Goal: Download file/media

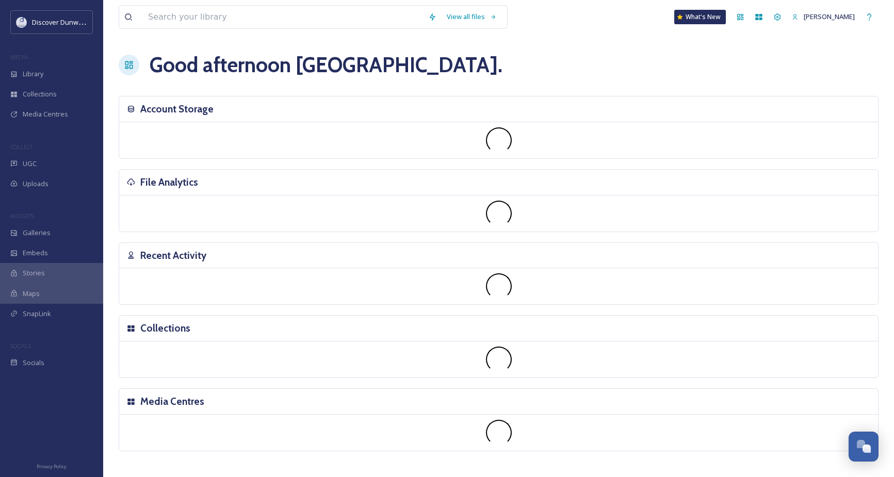
click at [172, 161] on div "View all files What's [GEOGRAPHIC_DATA][PERSON_NAME] Good afternoon [GEOGRAPHIC…" at bounding box center [498, 238] width 791 height 477
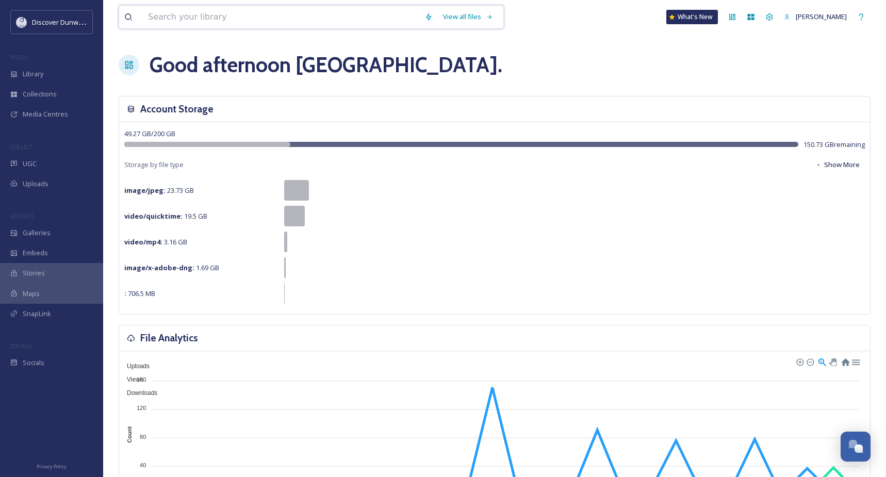
click at [211, 17] on input at bounding box center [281, 17] width 276 height 23
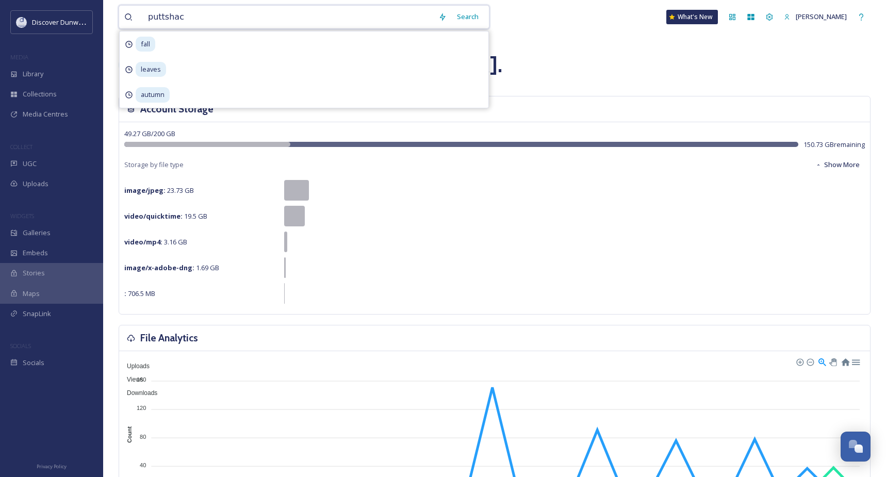
type input "puttshack"
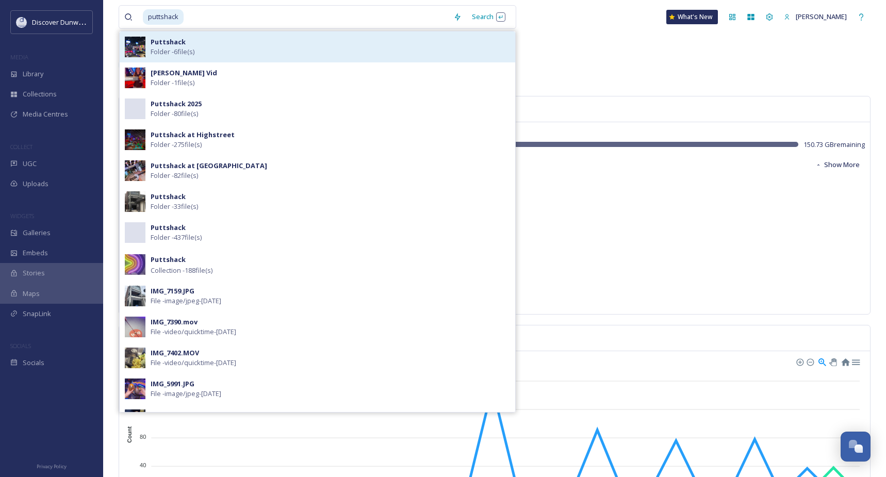
click at [223, 35] on div "Puttshack Folder - 6 file(s)" at bounding box center [318, 46] width 396 height 31
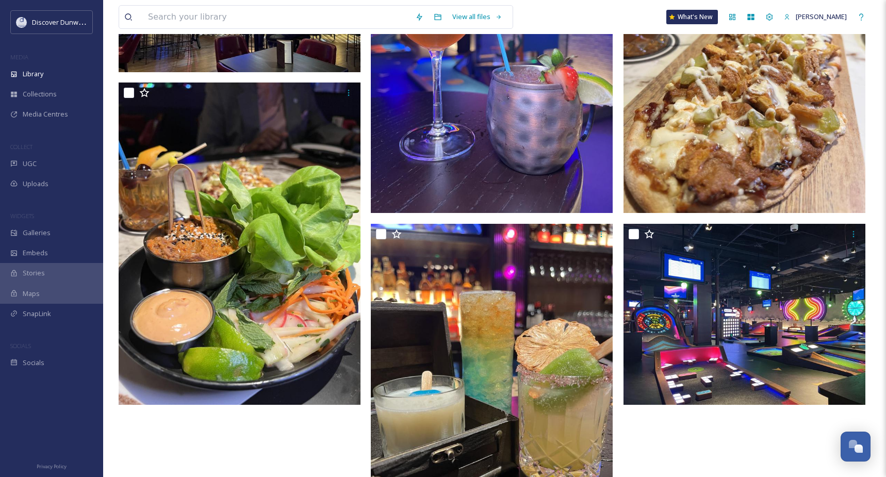
scroll to position [337, 0]
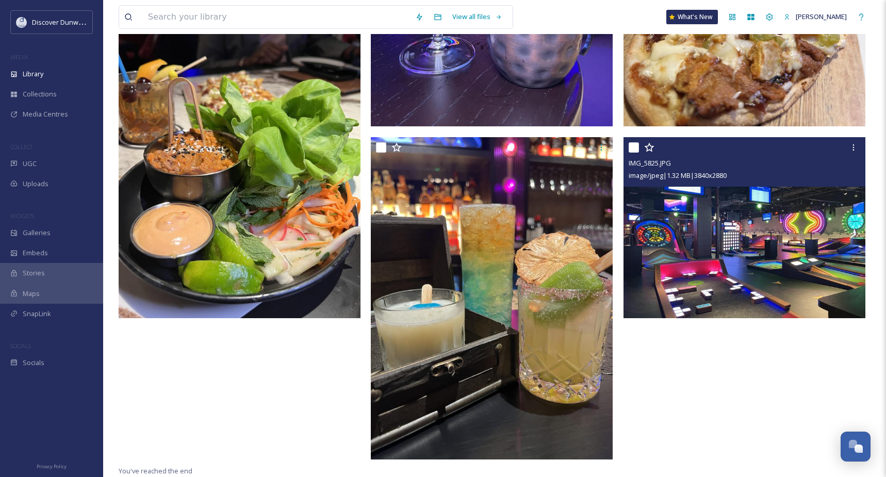
click at [629, 147] on input "checkbox" at bounding box center [634, 147] width 10 height 10
checkbox input "true"
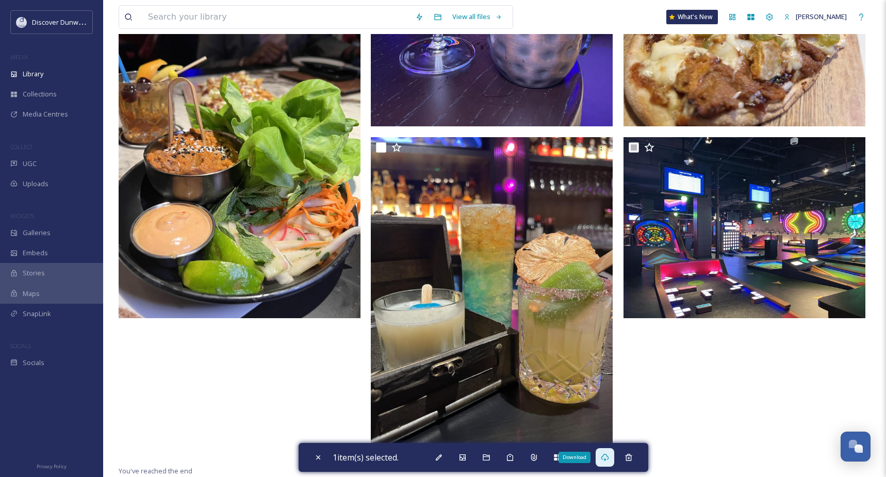
click at [607, 458] on icon at bounding box center [605, 457] width 8 height 8
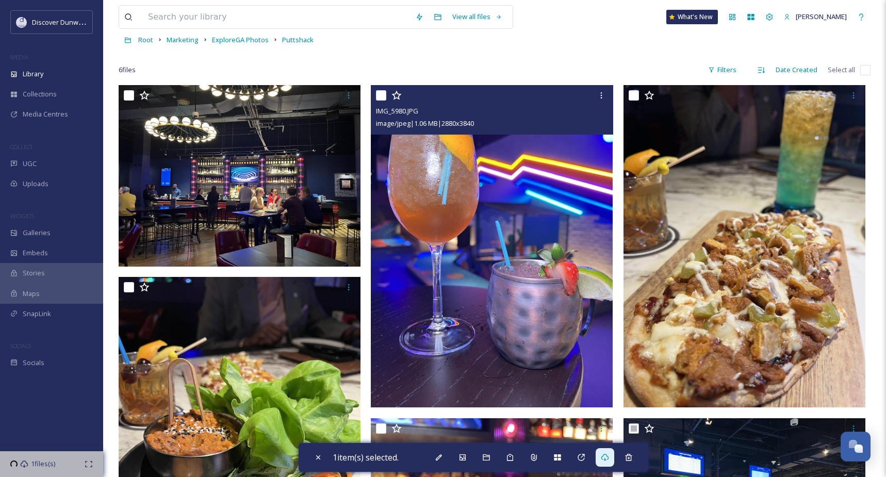
scroll to position [27, 0]
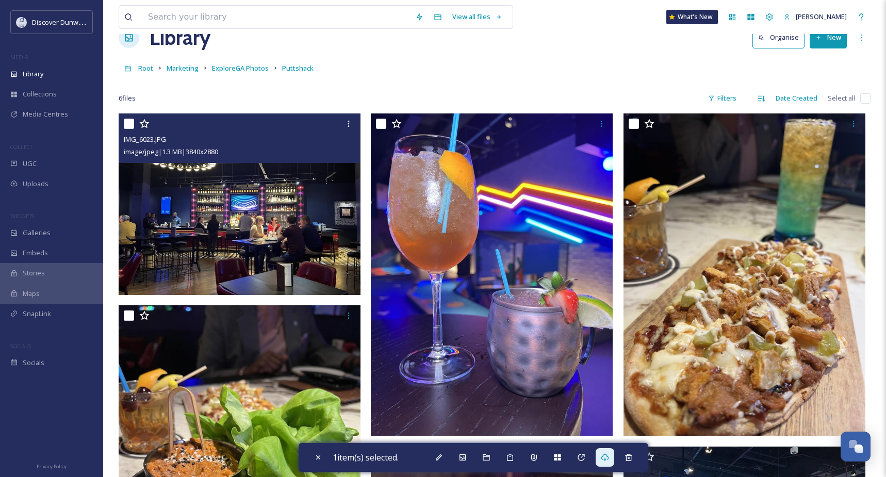
click at [131, 126] on input "checkbox" at bounding box center [129, 124] width 10 height 10
checkbox input "true"
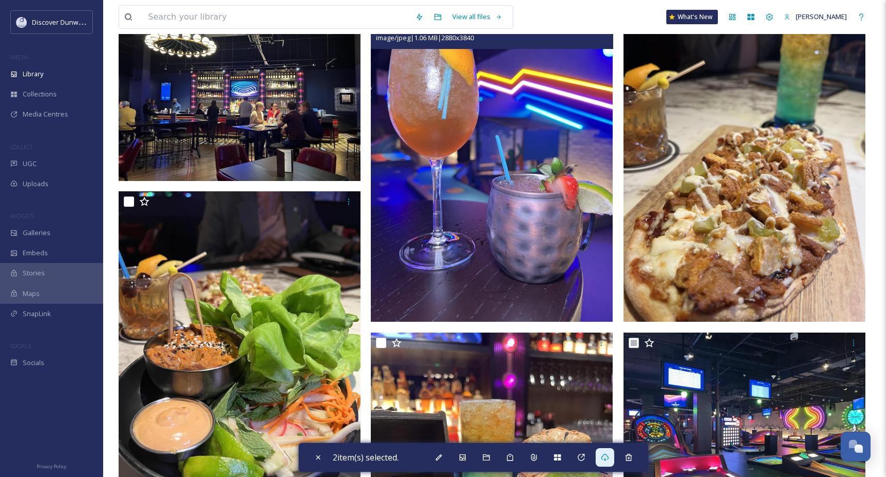
scroll to position [285, 0]
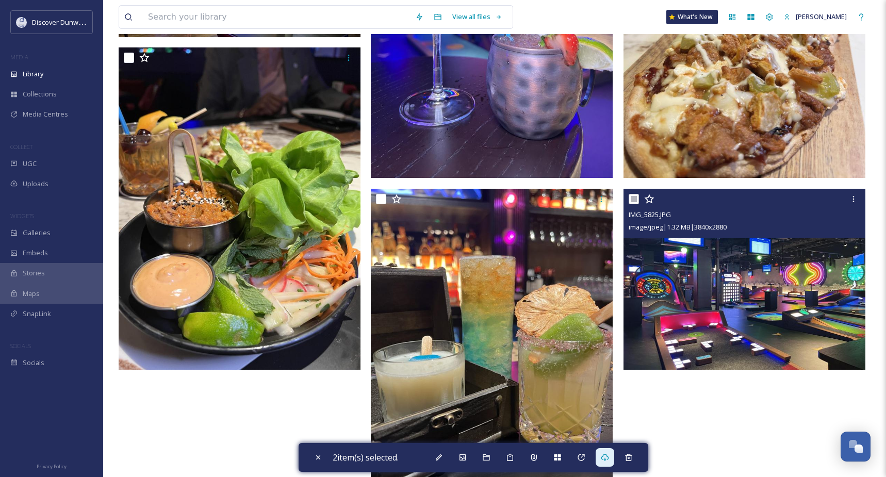
click at [633, 201] on input "checkbox" at bounding box center [634, 199] width 10 height 10
checkbox input "false"
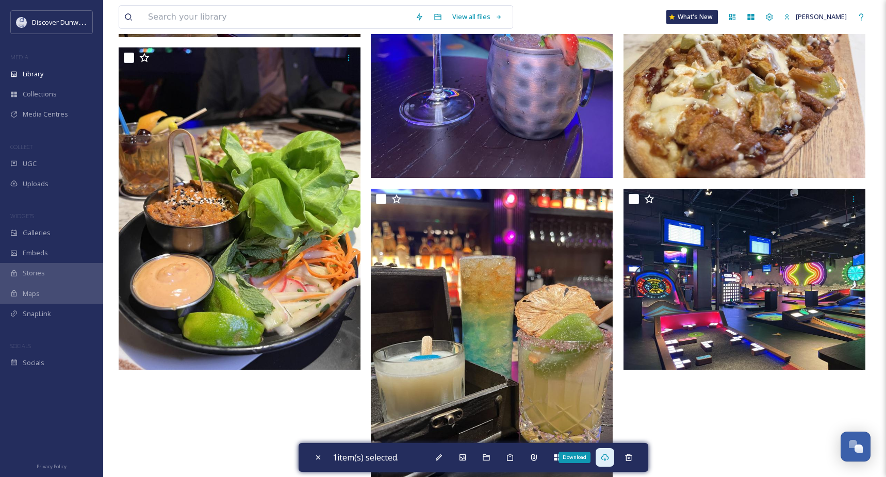
click at [609, 454] on icon at bounding box center [605, 457] width 8 height 7
click at [190, 6] on input at bounding box center [276, 17] width 267 height 23
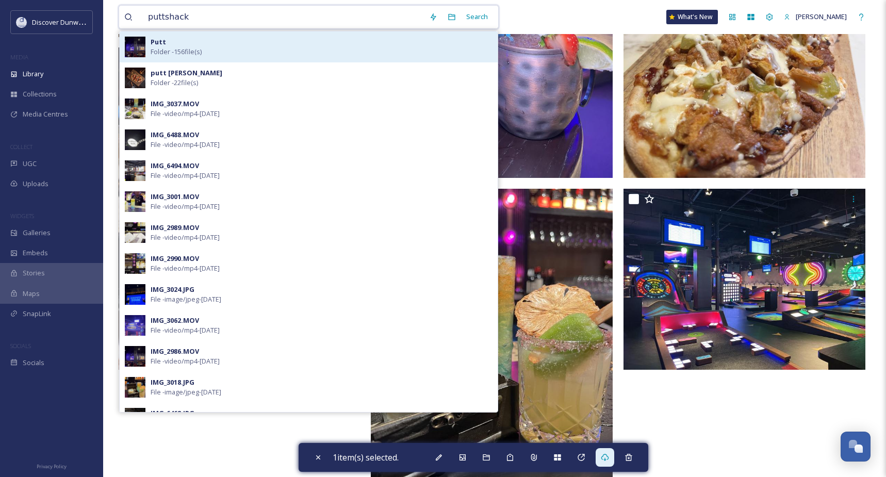
type input "puttshack"
click at [210, 53] on div "Putt Folder - 156 file(s)" at bounding box center [322, 47] width 342 height 20
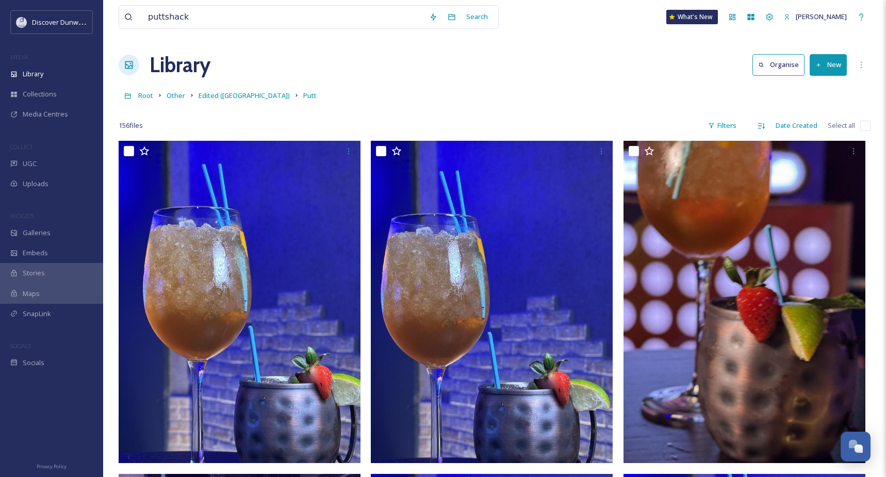
click at [546, 51] on div "Library Organise New" at bounding box center [495, 65] width 752 height 31
click at [761, 122] on icon at bounding box center [761, 126] width 8 height 8
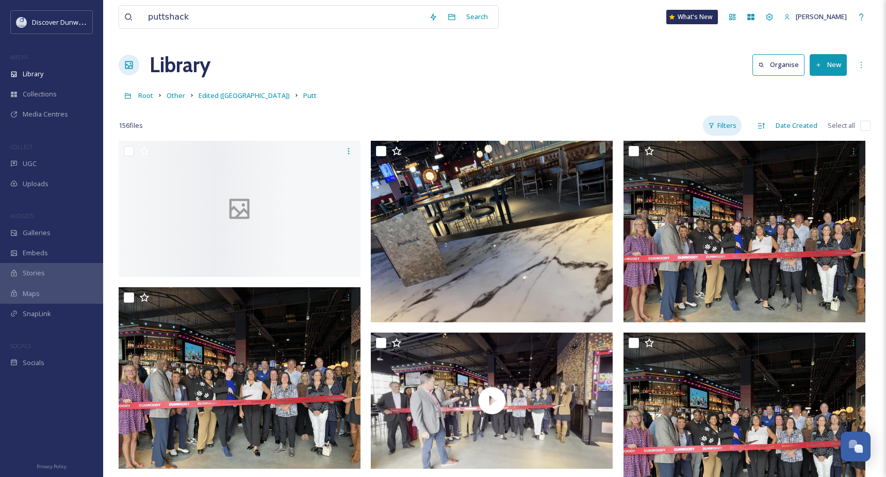
click at [724, 124] on div "Filters" at bounding box center [722, 126] width 39 height 20
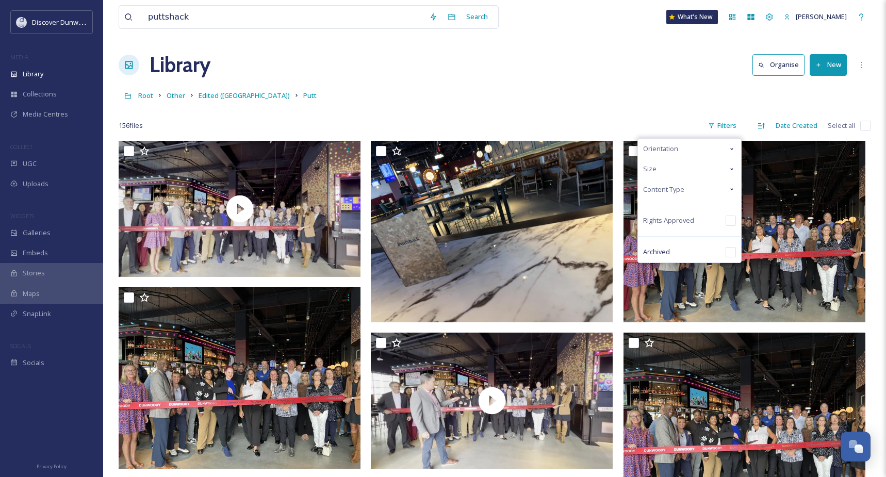
click at [699, 185] on div "Content Type" at bounding box center [689, 189] width 103 height 20
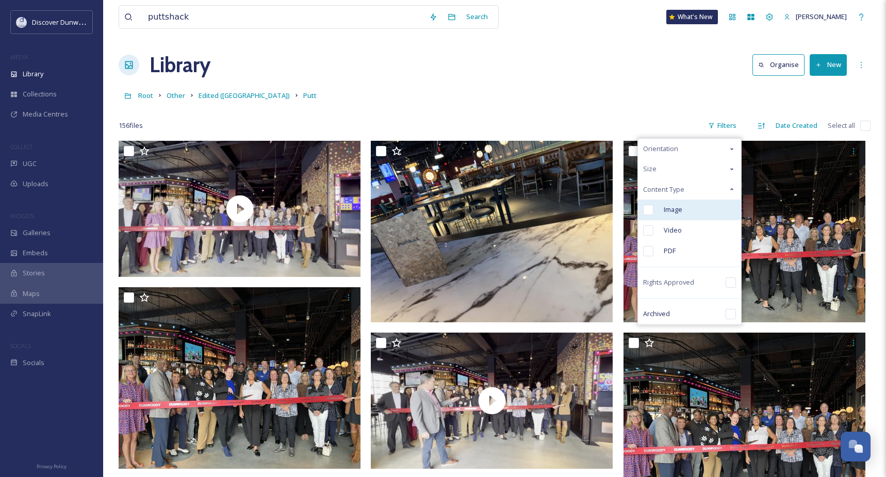
click at [695, 214] on div "Image" at bounding box center [689, 210] width 103 height 21
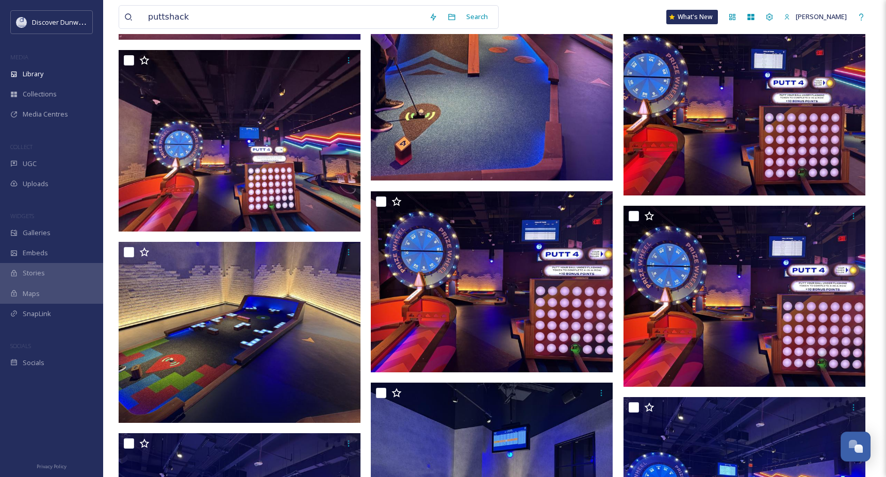
scroll to position [3810, 0]
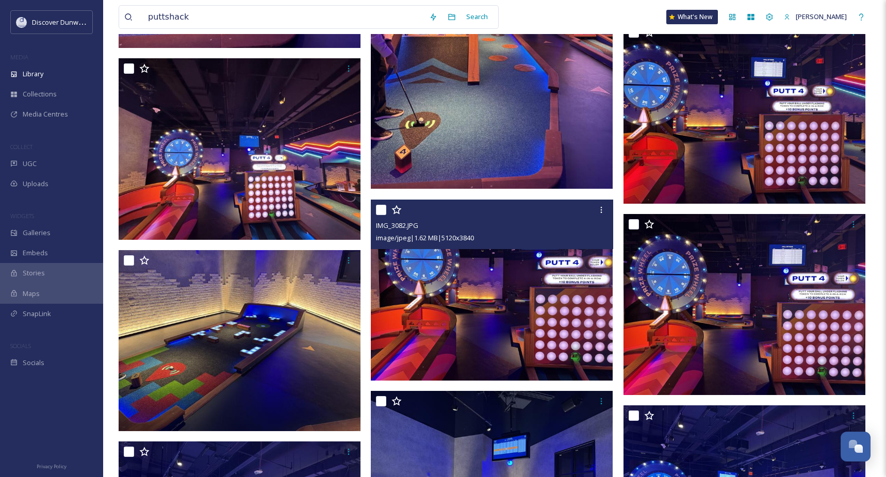
click at [380, 206] on input "checkbox" at bounding box center [381, 210] width 10 height 10
checkbox input "true"
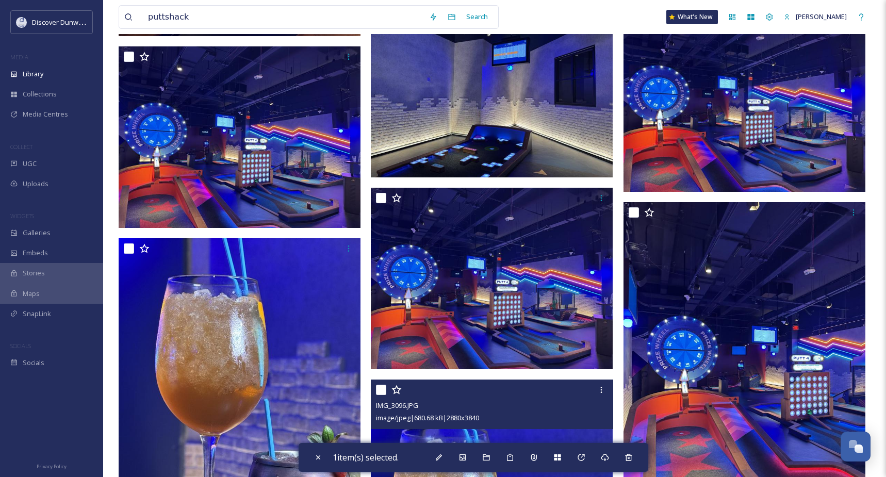
scroll to position [4119, 0]
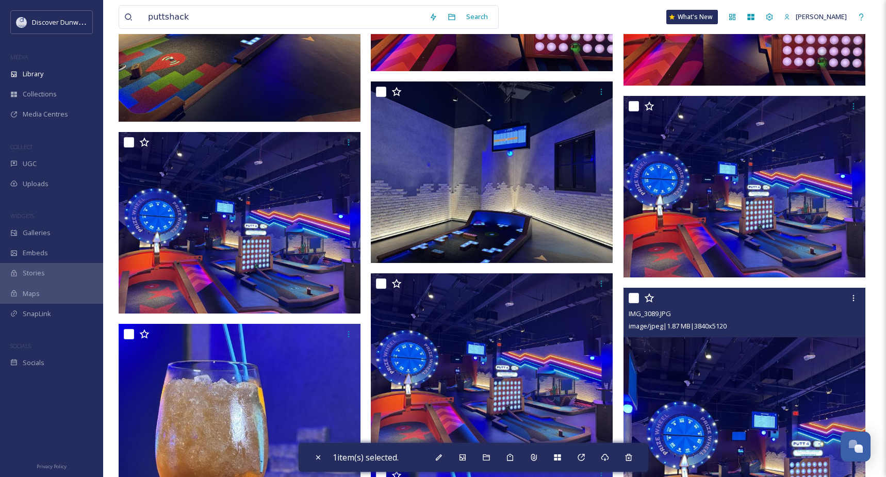
click at [636, 301] on input "checkbox" at bounding box center [634, 298] width 10 height 10
checkbox input "true"
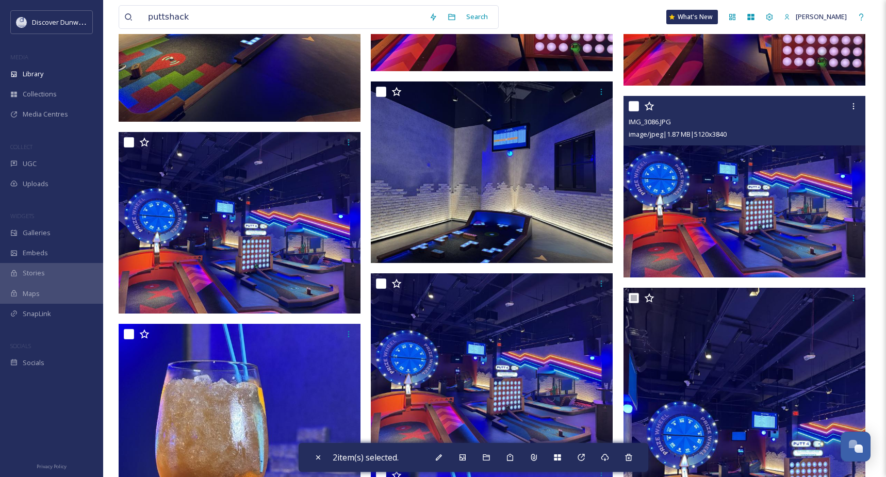
click at [635, 101] on input "checkbox" at bounding box center [634, 106] width 10 height 10
checkbox input "true"
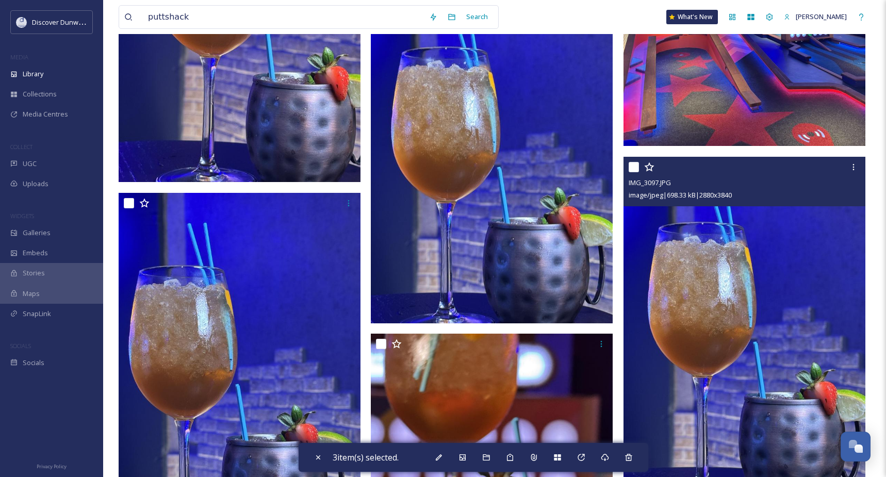
scroll to position [4780, 0]
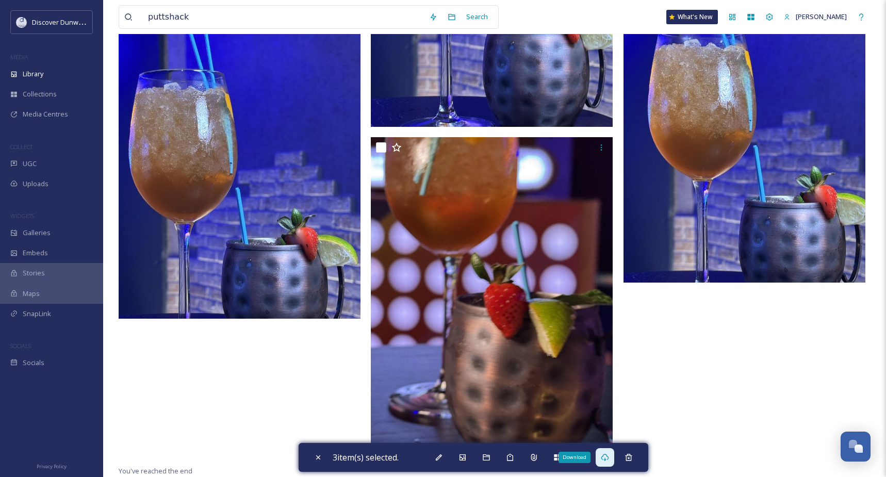
click at [604, 462] on div "Download" at bounding box center [605, 457] width 19 height 19
click at [218, 21] on input "puttshack" at bounding box center [283, 17] width 281 height 23
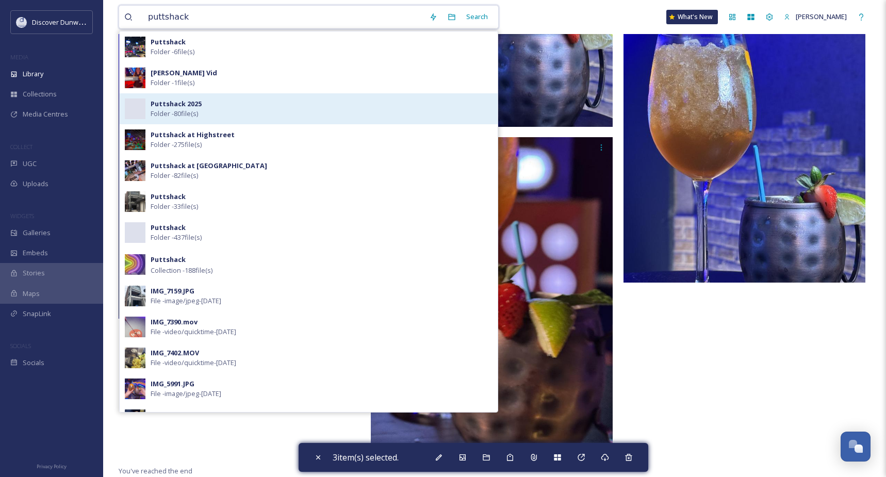
type input "puttshack"
click at [177, 96] on div "Puttshack 2025 Folder - 80 file(s)" at bounding box center [309, 108] width 378 height 31
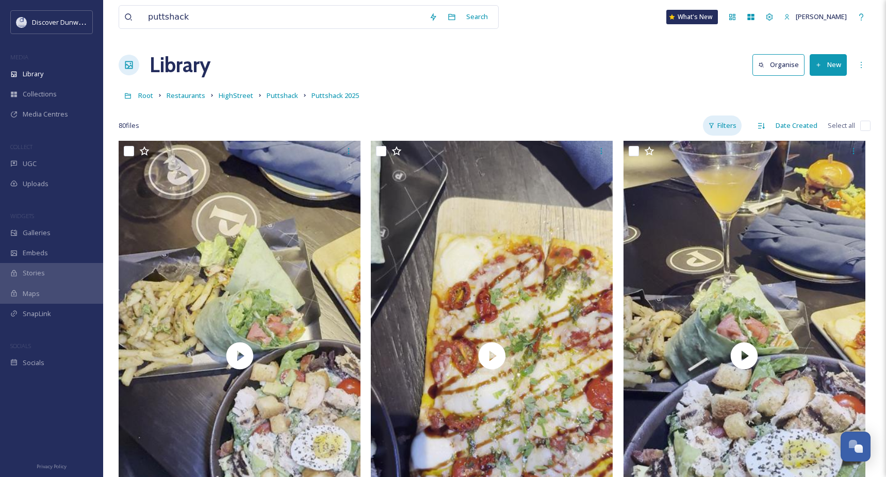
click at [732, 126] on div "Filters" at bounding box center [722, 126] width 39 height 20
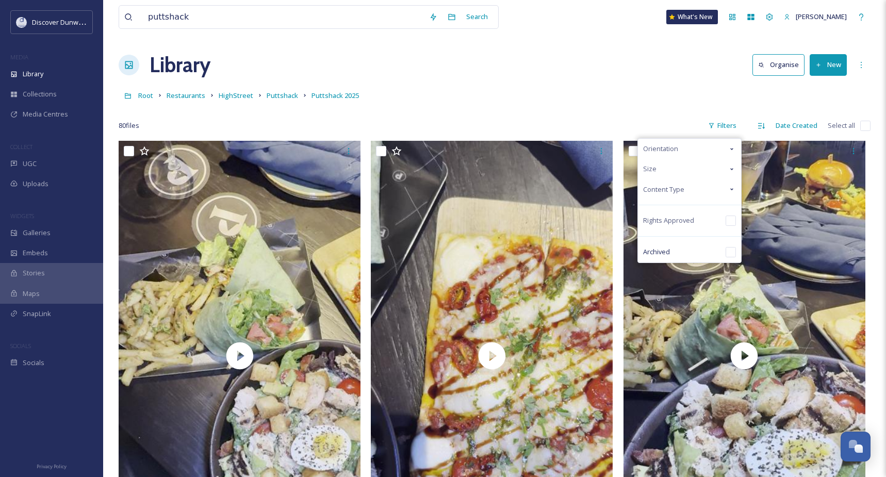
click at [691, 188] on div "Content Type" at bounding box center [689, 189] width 103 height 20
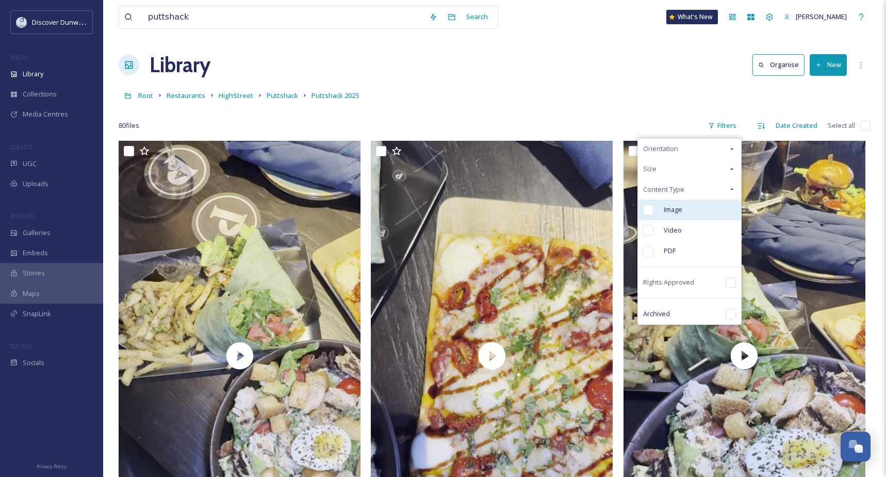
click at [687, 214] on div "Image" at bounding box center [689, 210] width 103 height 21
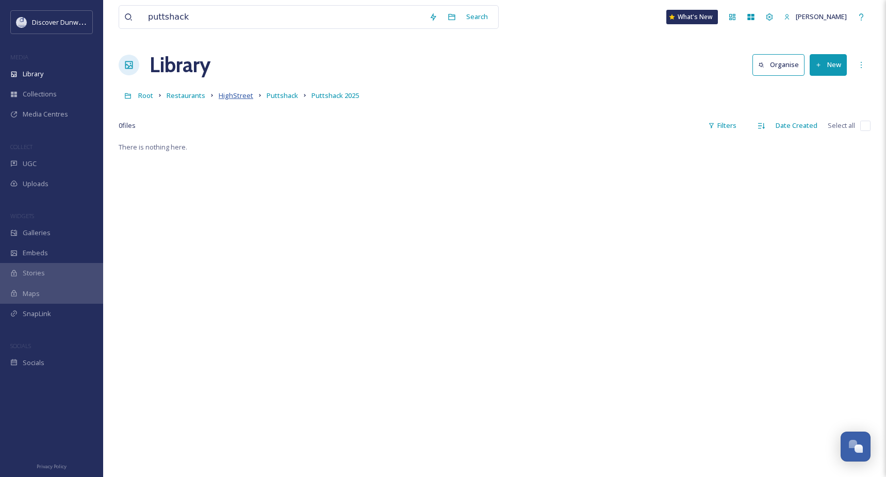
click at [228, 95] on span "HighStreet" at bounding box center [236, 95] width 35 height 9
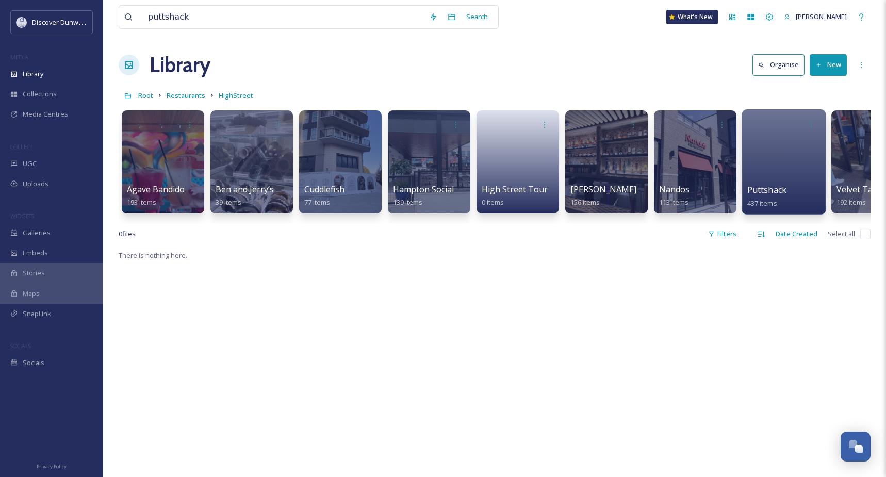
click at [774, 186] on span "Puttshack" at bounding box center [767, 189] width 40 height 11
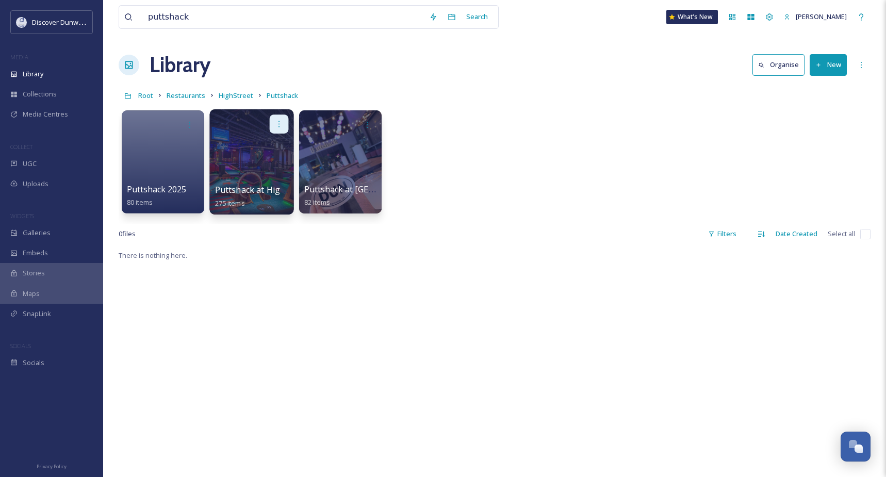
click at [273, 133] on div at bounding box center [279, 123] width 19 height 19
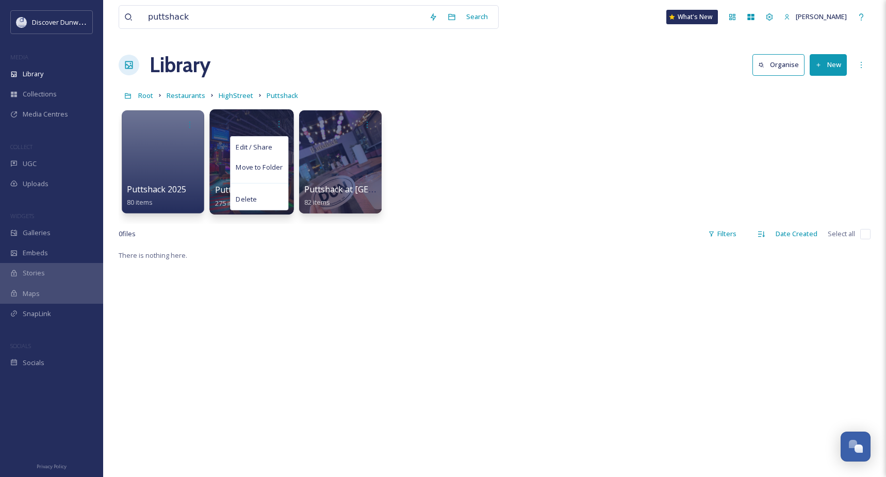
click at [241, 129] on div "Edit / Share Move to Folder Delete" at bounding box center [252, 123] width 74 height 19
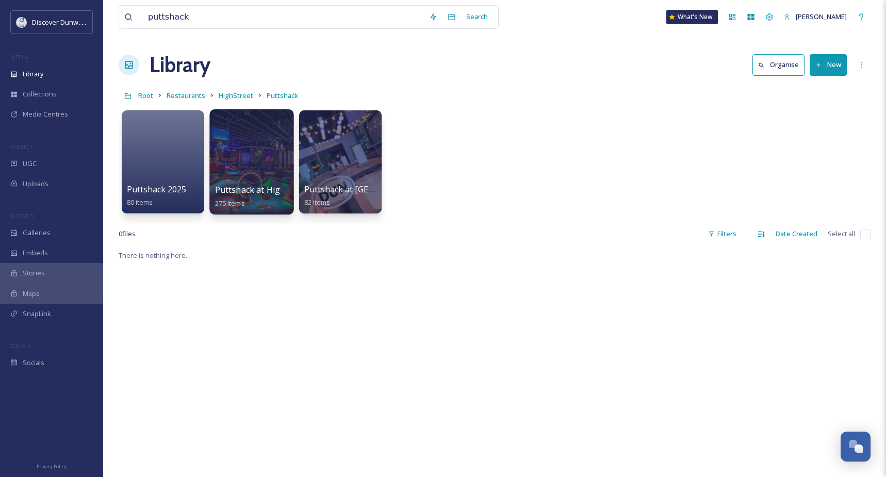
click at [242, 168] on div at bounding box center [251, 161] width 84 height 105
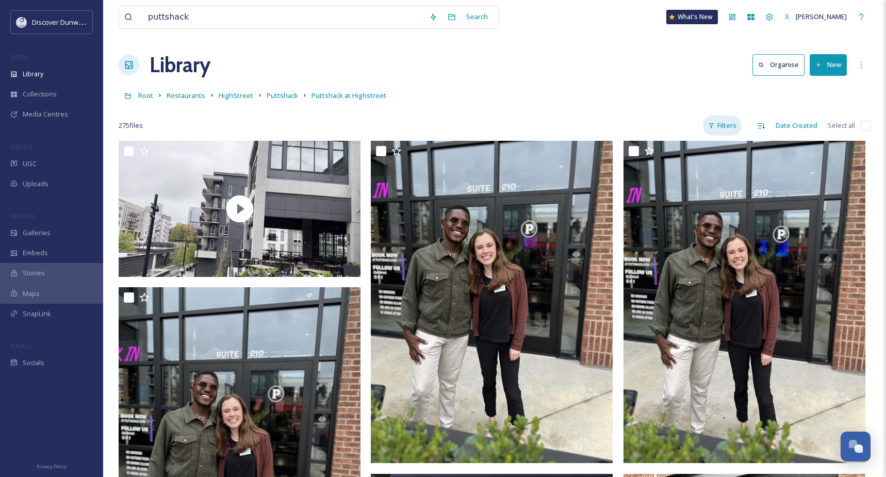
click at [723, 134] on div "Filters" at bounding box center [722, 126] width 39 height 20
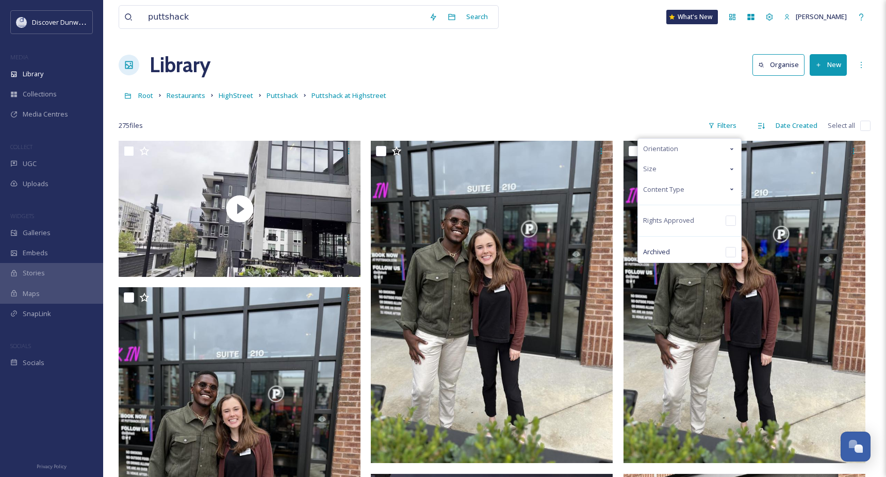
click at [703, 192] on div "Content Type" at bounding box center [689, 189] width 103 height 20
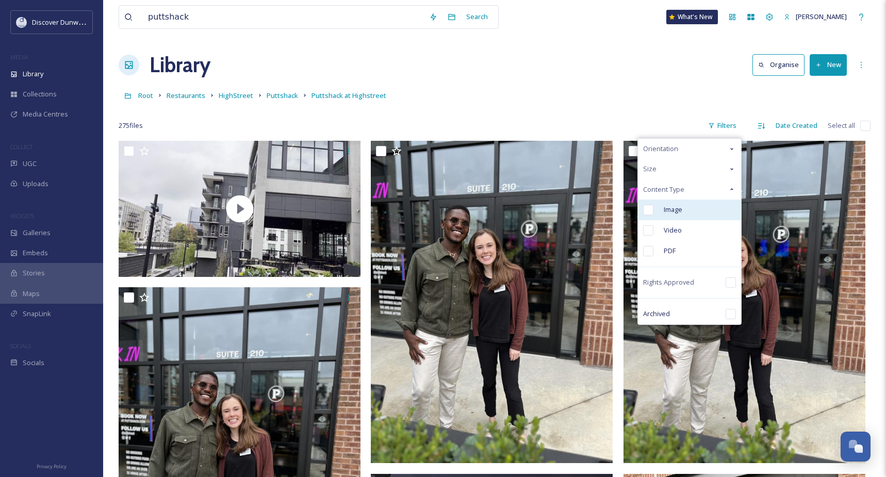
click at [696, 214] on div "Image" at bounding box center [689, 210] width 103 height 21
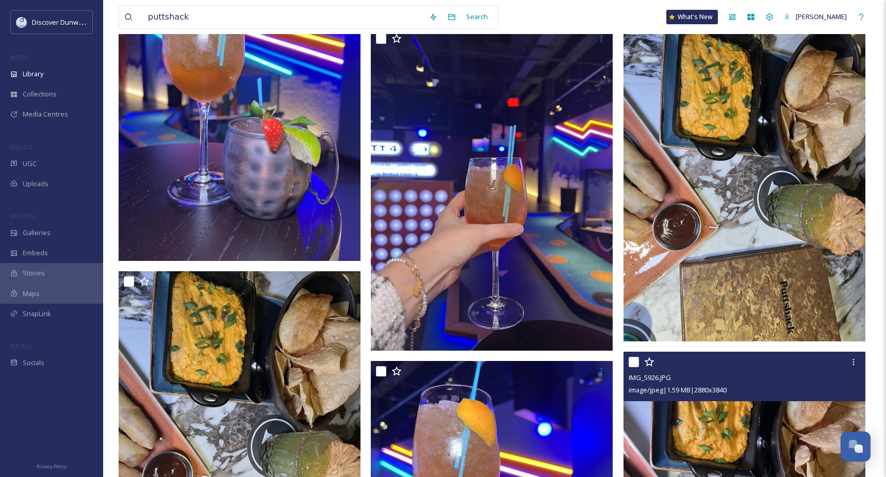
scroll to position [2527, 0]
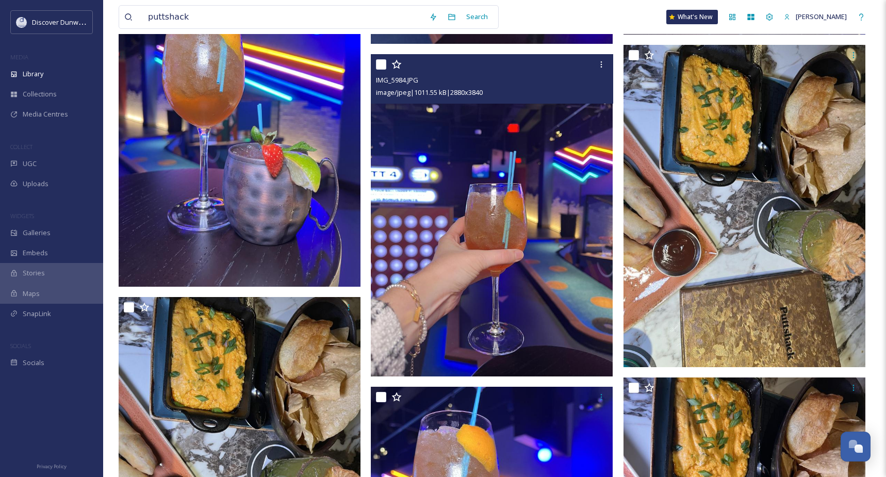
click at [383, 59] on input "checkbox" at bounding box center [381, 64] width 10 height 10
checkbox input "true"
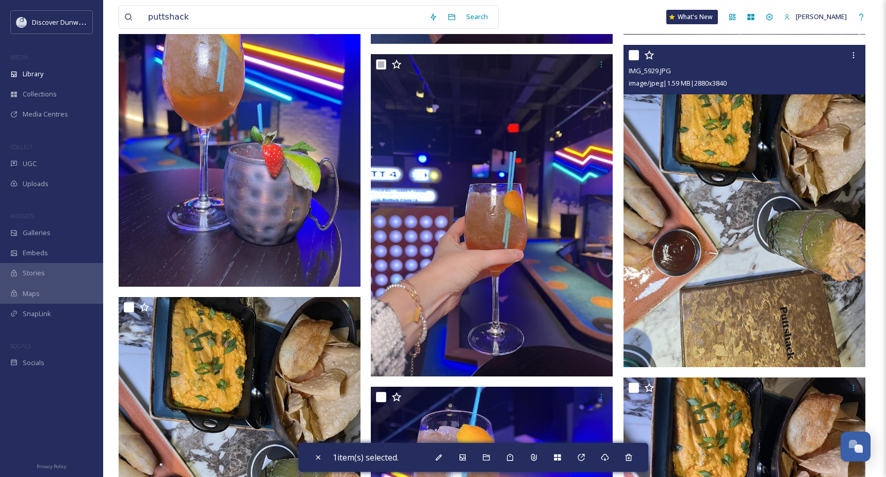
click at [632, 54] on input "checkbox" at bounding box center [634, 55] width 10 height 10
checkbox input "true"
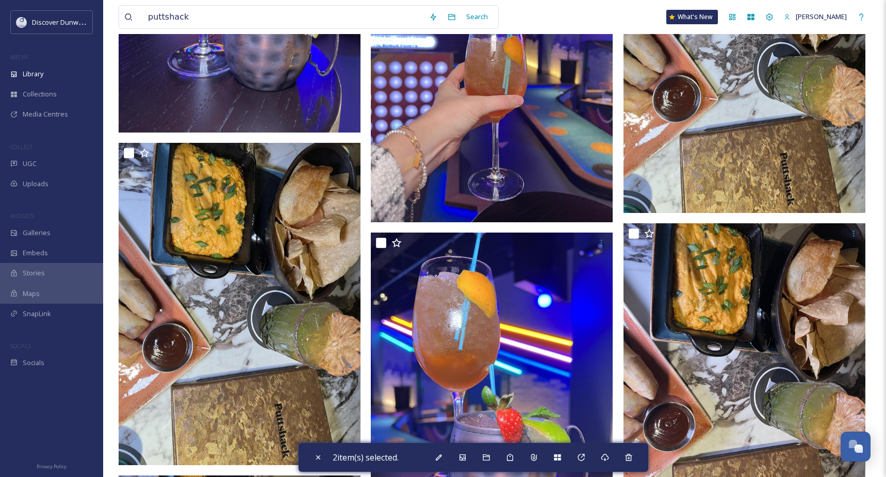
scroll to position [2785, 0]
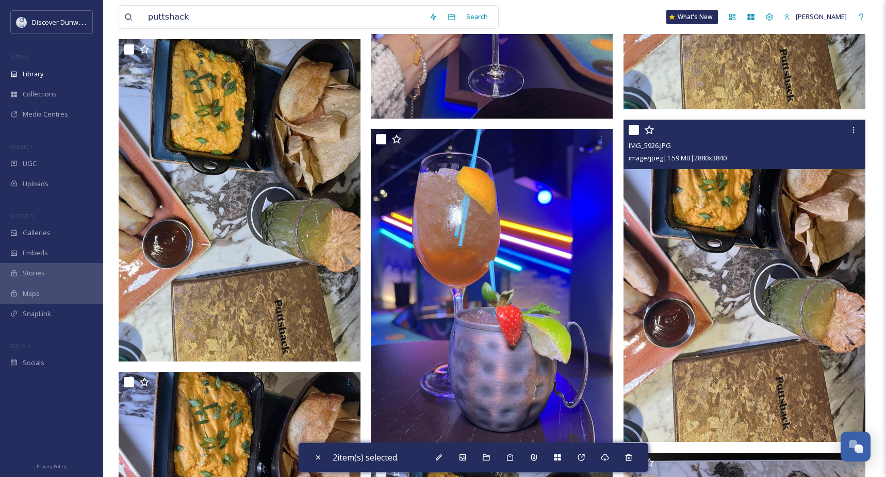
click at [635, 123] on div at bounding box center [746, 130] width 234 height 19
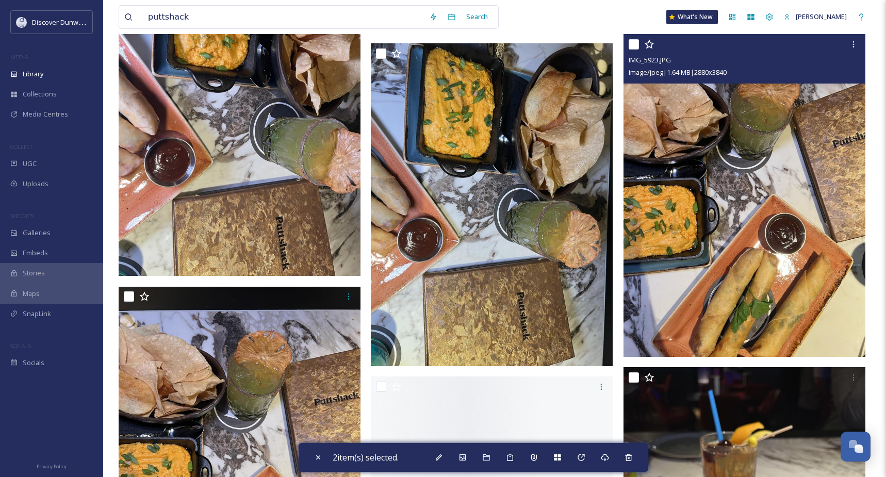
scroll to position [3197, 0]
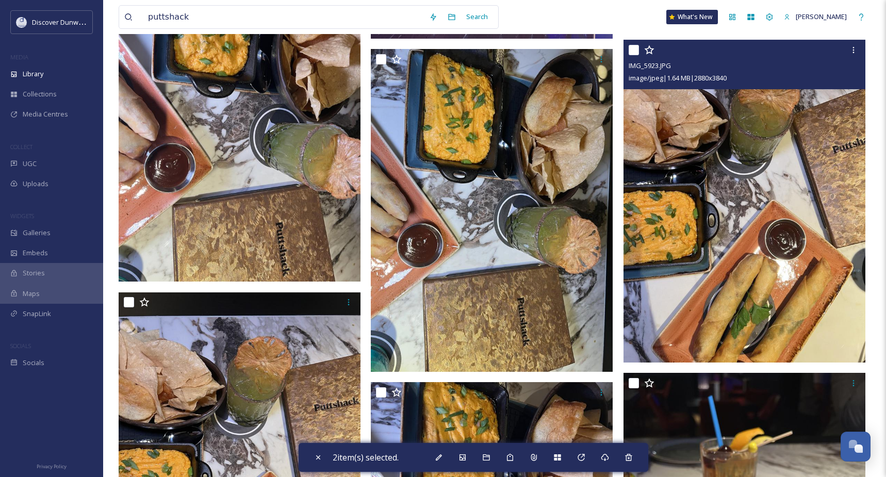
click at [632, 54] on input "checkbox" at bounding box center [634, 50] width 10 height 10
checkbox input "true"
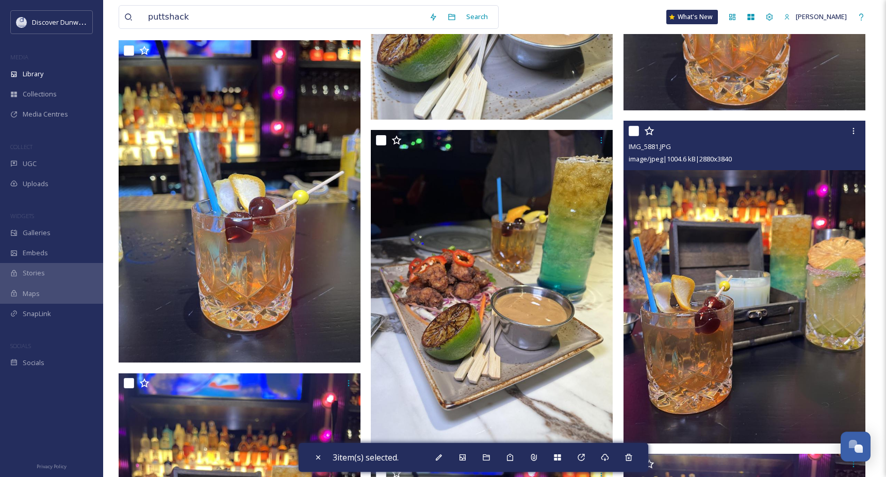
scroll to position [5106, 0]
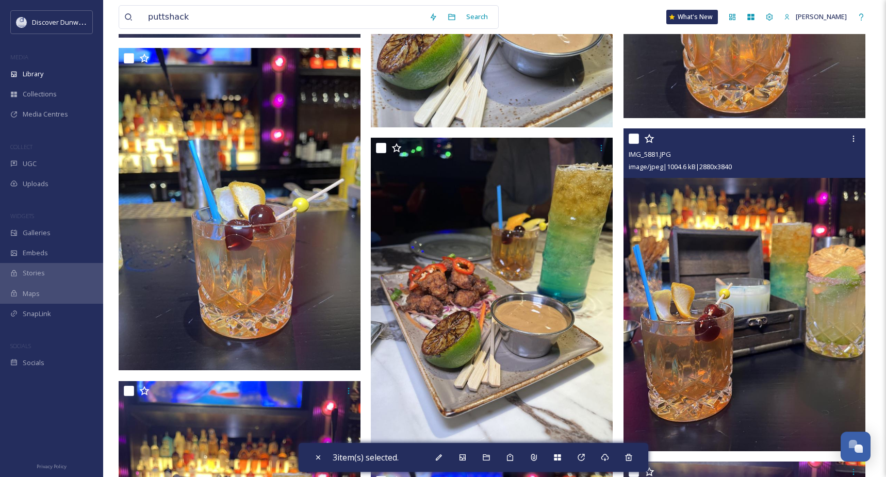
click at [626, 133] on div "IMG_5881.JPG image/jpeg | 1004.6 kB | 2880 x 3840" at bounding box center [744, 153] width 242 height 50
click at [632, 143] on input "checkbox" at bounding box center [634, 139] width 10 height 10
checkbox input "true"
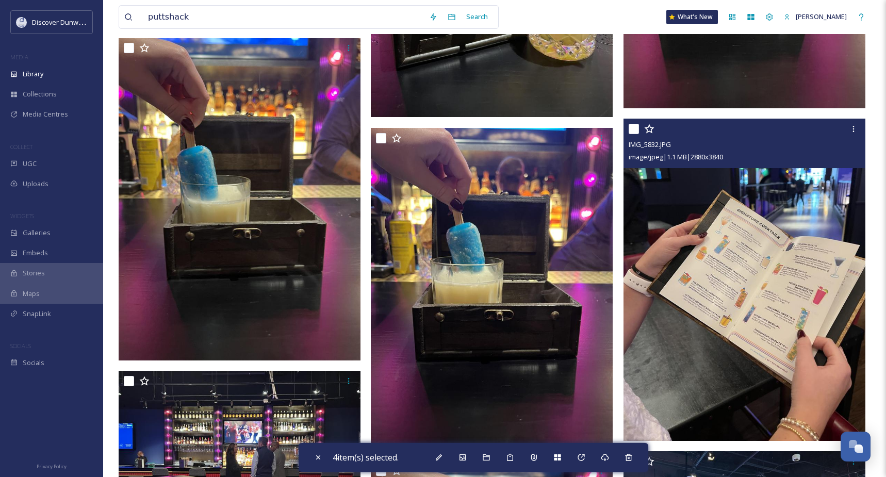
scroll to position [6756, 0]
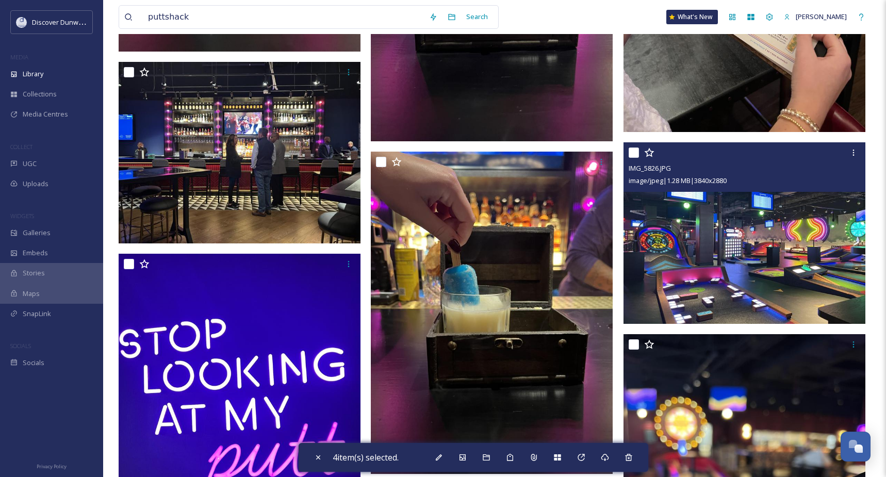
click at [632, 151] on input "checkbox" at bounding box center [634, 152] width 10 height 10
checkbox input "true"
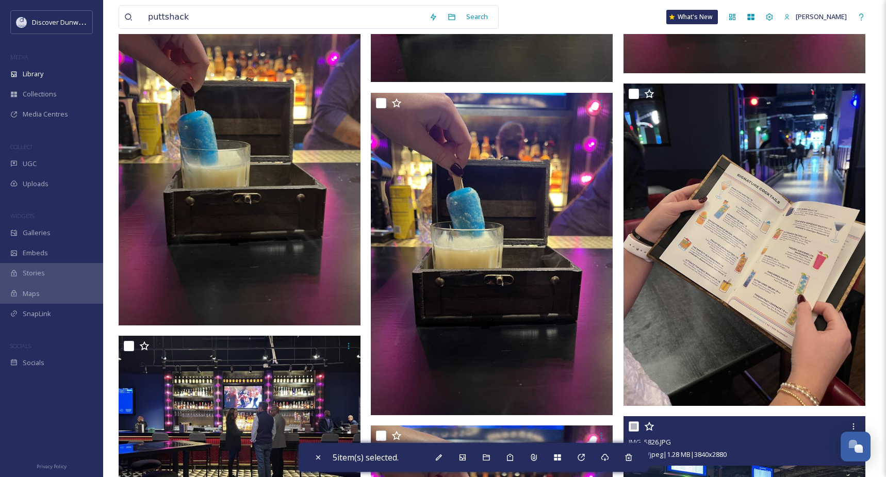
scroll to position [6446, 0]
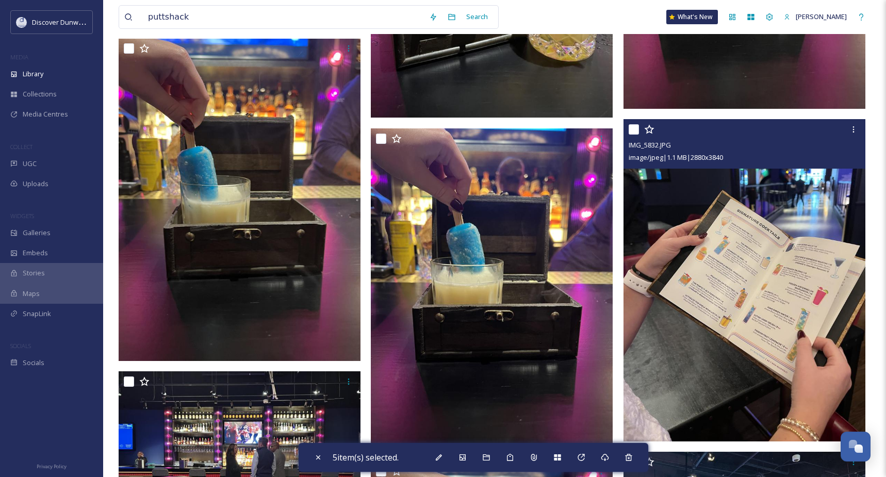
click at [633, 132] on input "checkbox" at bounding box center [634, 129] width 10 height 10
checkbox input "true"
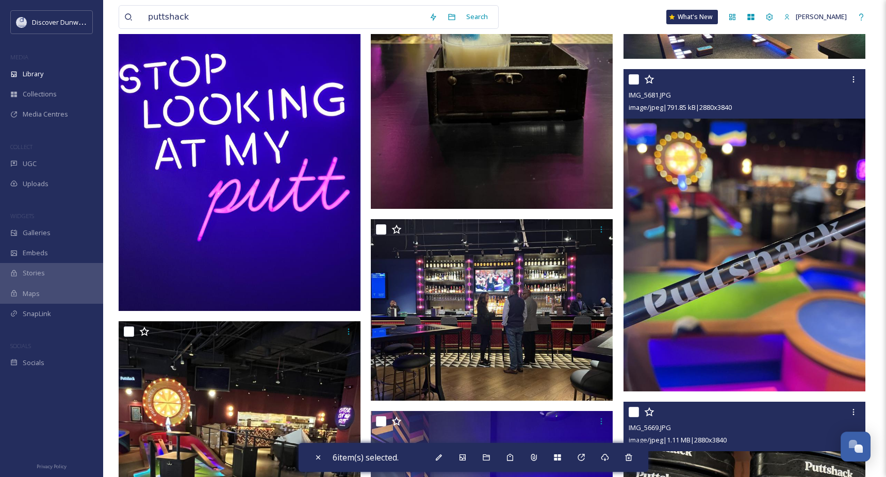
scroll to position [7014, 0]
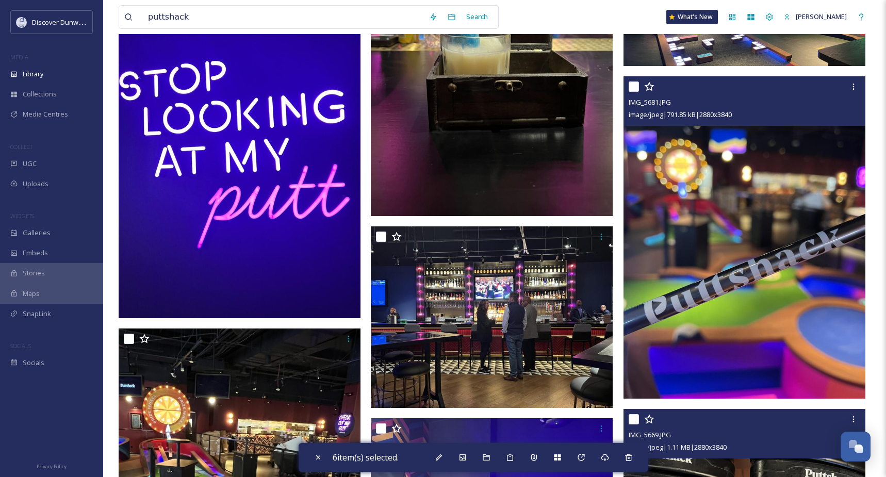
click at [634, 86] on input "checkbox" at bounding box center [634, 86] width 10 height 10
checkbox input "true"
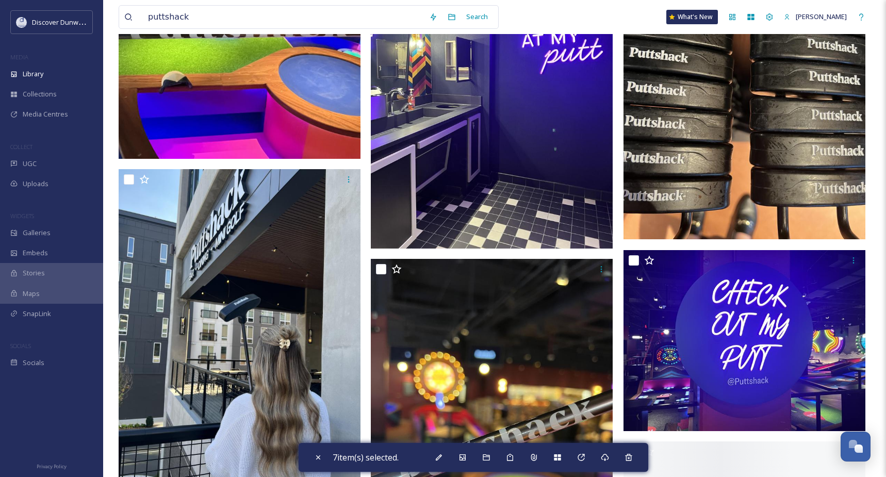
scroll to position [7684, 0]
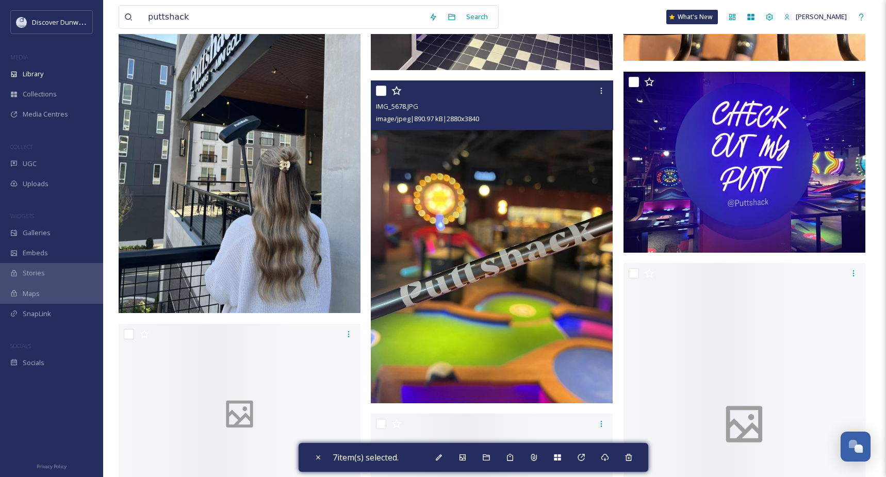
click at [381, 89] on input "checkbox" at bounding box center [381, 91] width 10 height 10
checkbox input "true"
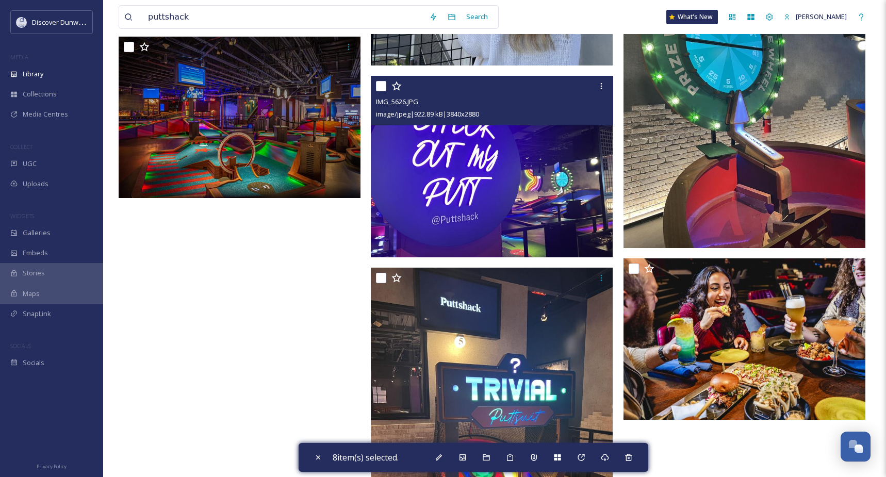
scroll to position [8657, 0]
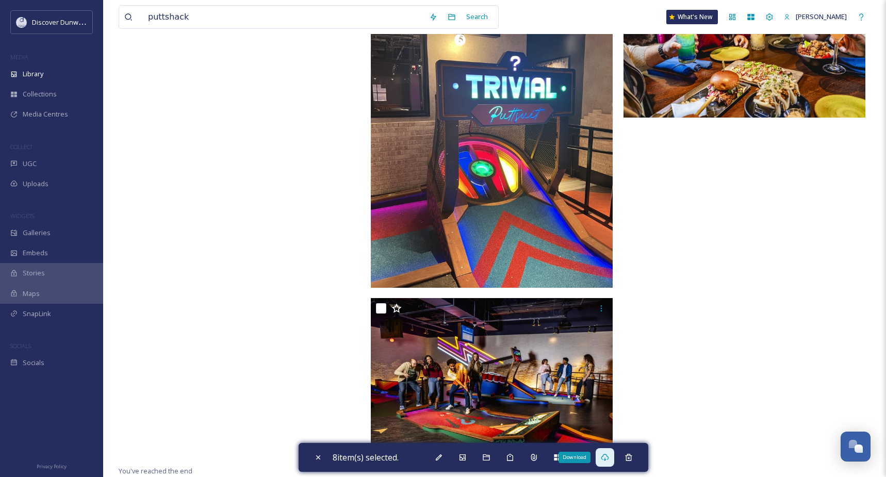
click at [606, 456] on icon at bounding box center [605, 457] width 8 height 8
